Goal: Task Accomplishment & Management: Use online tool/utility

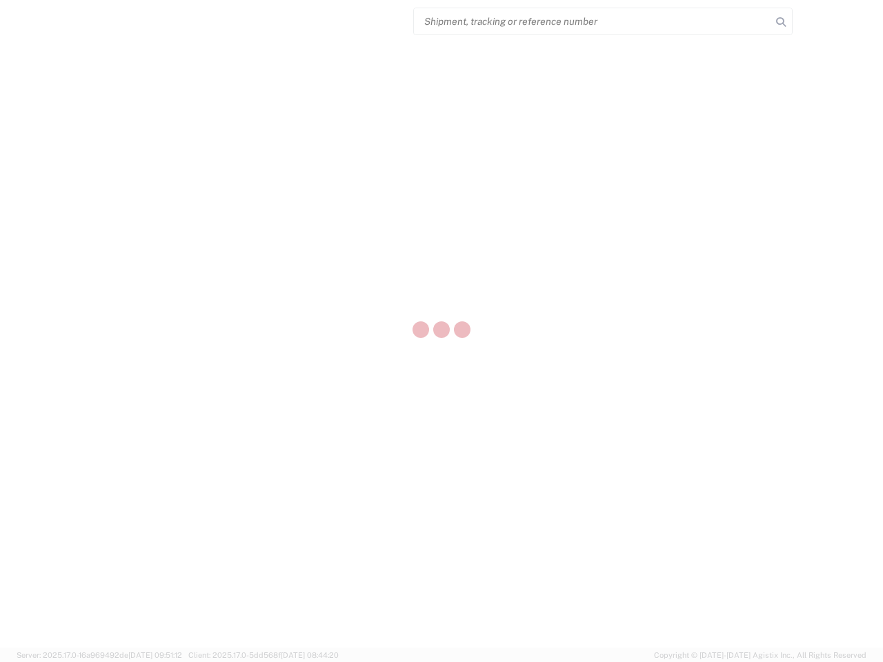
select select "US"
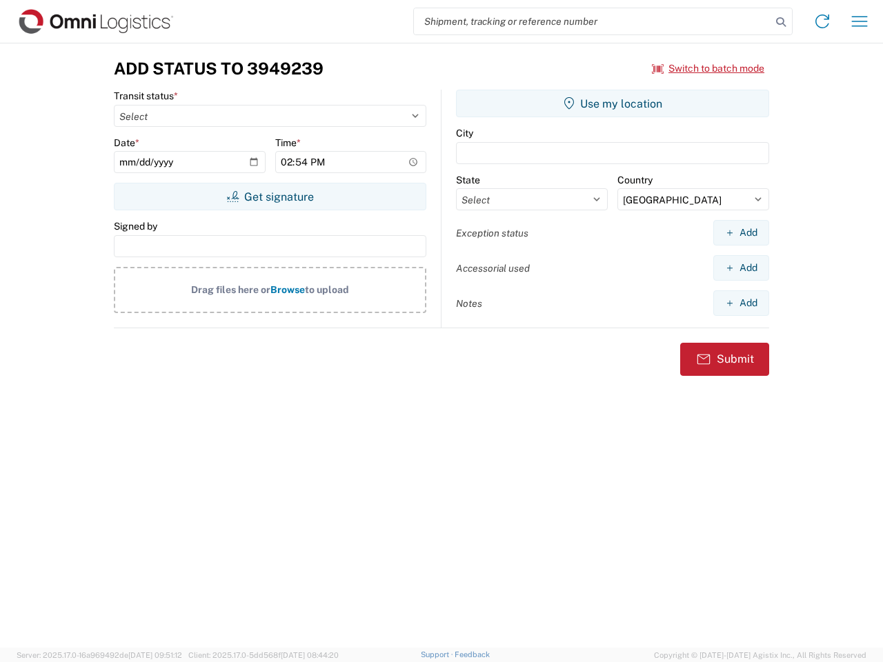
click at [593, 21] on input "search" at bounding box center [592, 21] width 357 height 26
click at [781, 22] on icon at bounding box center [780, 21] width 19 height 19
click at [822, 21] on icon at bounding box center [822, 21] width 22 height 22
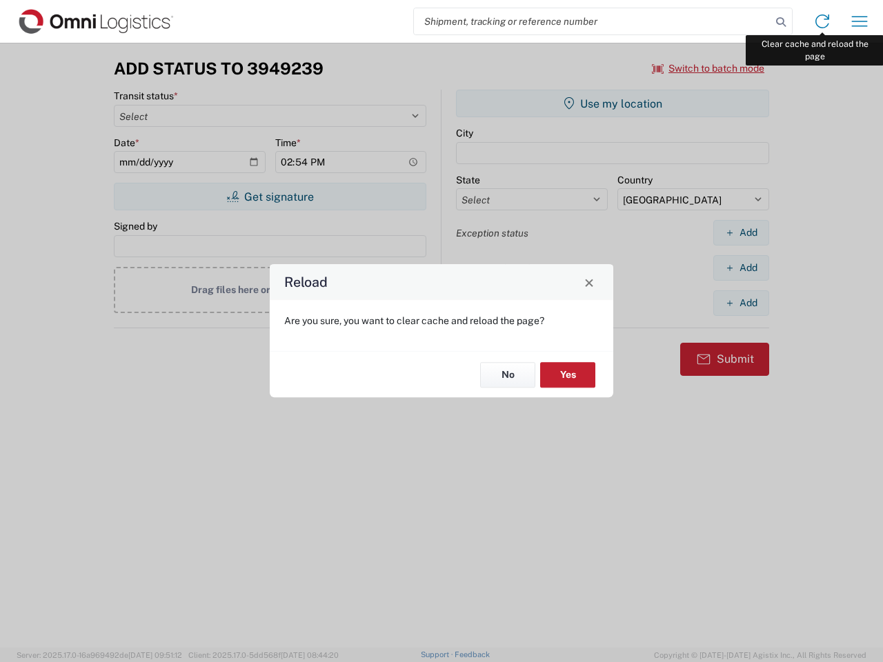
click at [860, 21] on div "Reload Are you sure, you want to clear cache and reload the page? No Yes" at bounding box center [441, 331] width 883 height 662
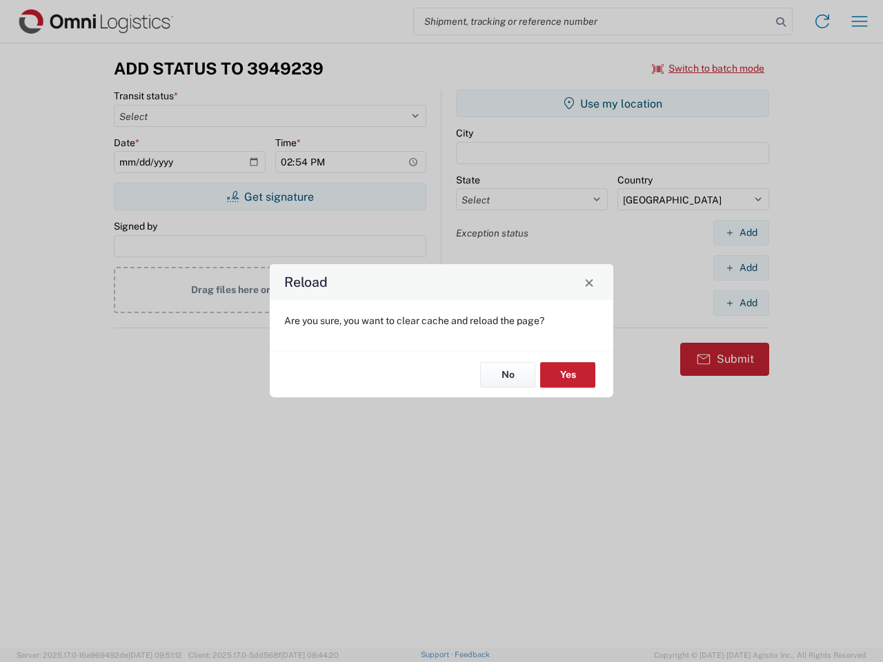
click at [709, 68] on div "Reload Are you sure, you want to clear cache and reload the page? No Yes" at bounding box center [441, 331] width 883 height 662
click at [270, 197] on div "Reload Are you sure, you want to clear cache and reload the page? No Yes" at bounding box center [441, 331] width 883 height 662
click at [613, 103] on div "Reload Are you sure, you want to clear cache and reload the page? No Yes" at bounding box center [441, 331] width 883 height 662
click at [741, 232] on div "Reload Are you sure, you want to clear cache and reload the page? No Yes" at bounding box center [441, 331] width 883 height 662
click at [741, 268] on div "Reload Are you sure, you want to clear cache and reload the page? No Yes" at bounding box center [441, 331] width 883 height 662
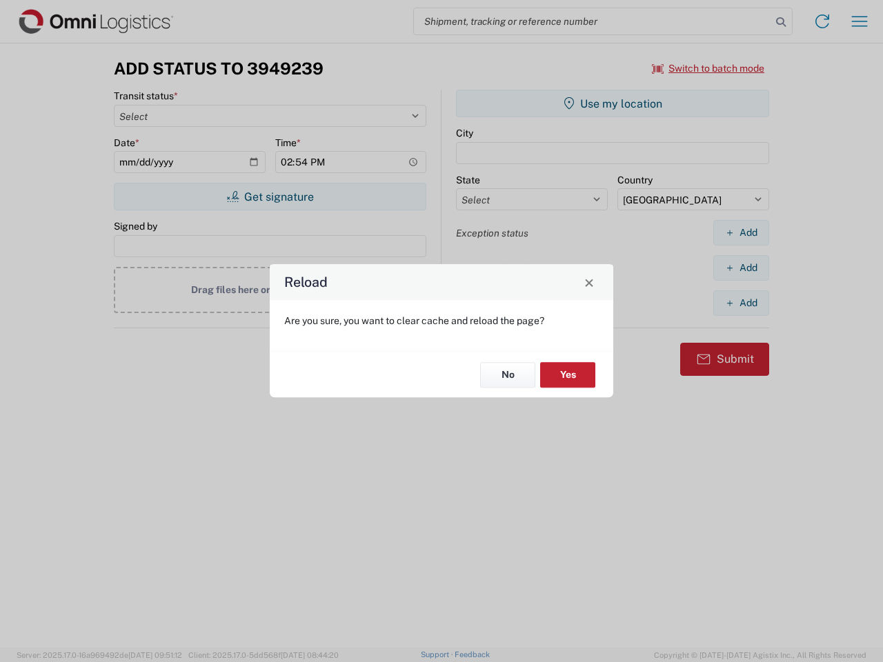
click at [741, 303] on div "Reload Are you sure, you want to clear cache and reload the page? No Yes" at bounding box center [441, 331] width 883 height 662
